Goal: Task Accomplishment & Management: Use online tool/utility

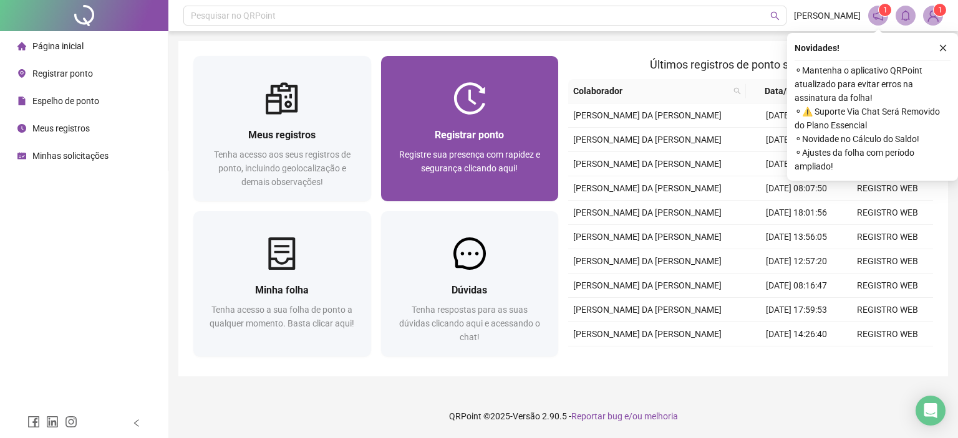
click at [485, 138] on span "Registrar ponto" at bounding box center [469, 135] width 69 height 12
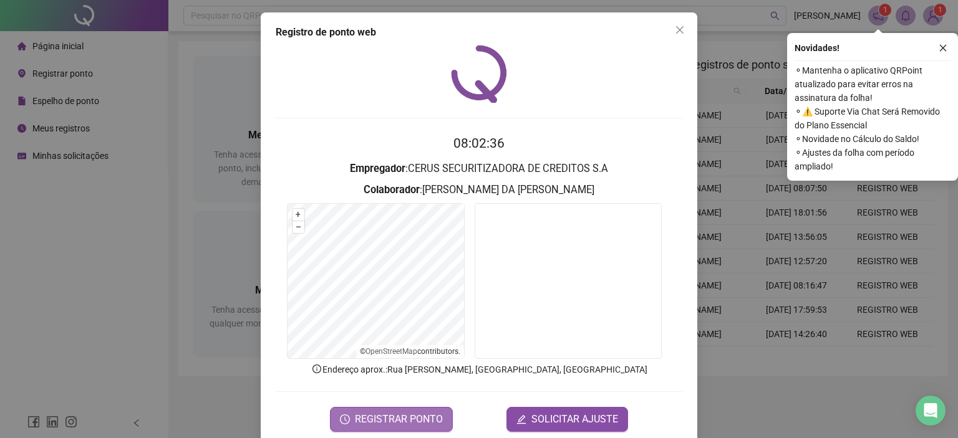
click at [395, 420] on span "REGISTRAR PONTO" at bounding box center [399, 419] width 88 height 15
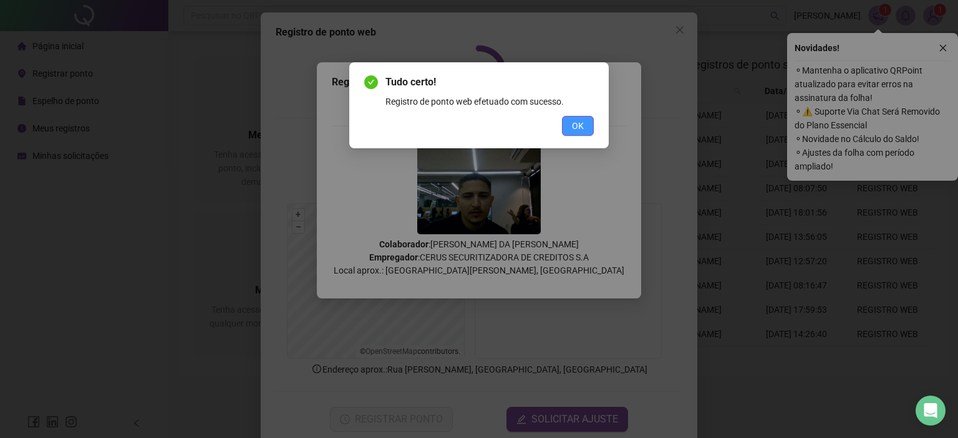
click at [579, 123] on span "OK" at bounding box center [578, 126] width 12 height 14
